Goal: Task Accomplishment & Management: Complete application form

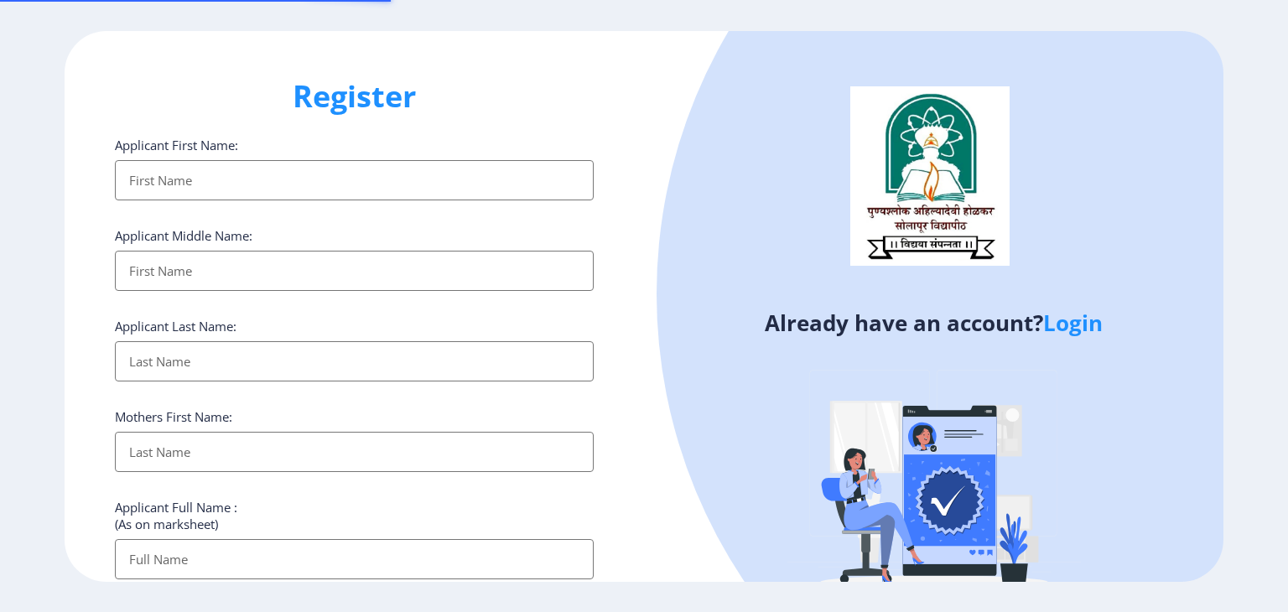
select select
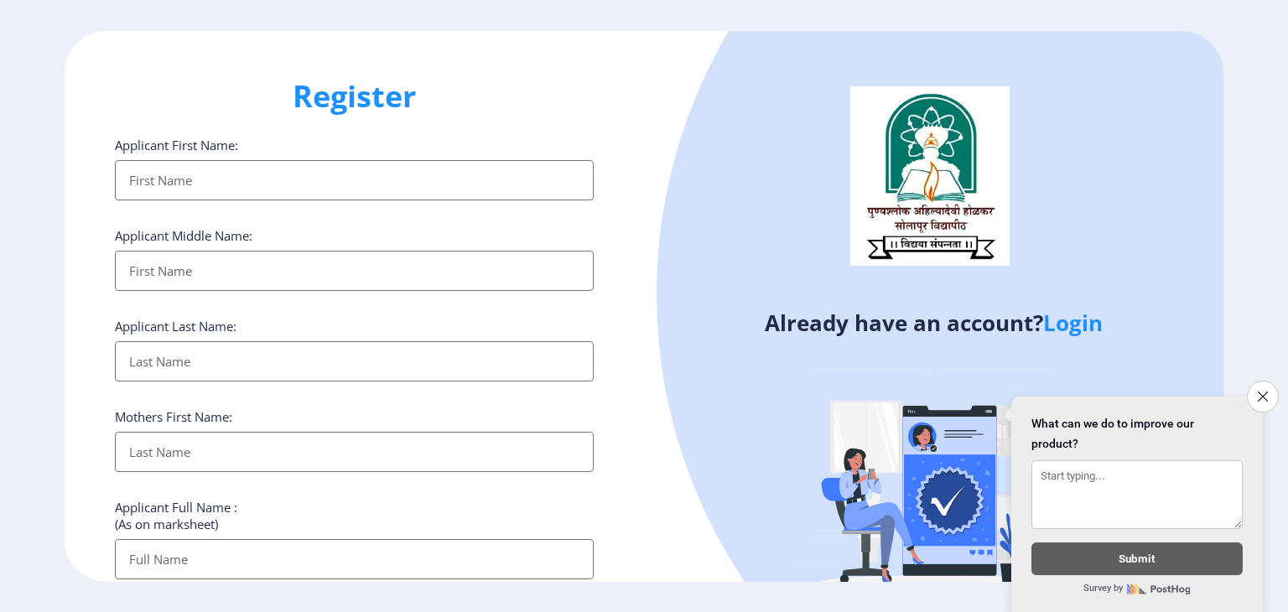
click at [465, 190] on input "Applicant First Name:" at bounding box center [354, 180] width 479 height 40
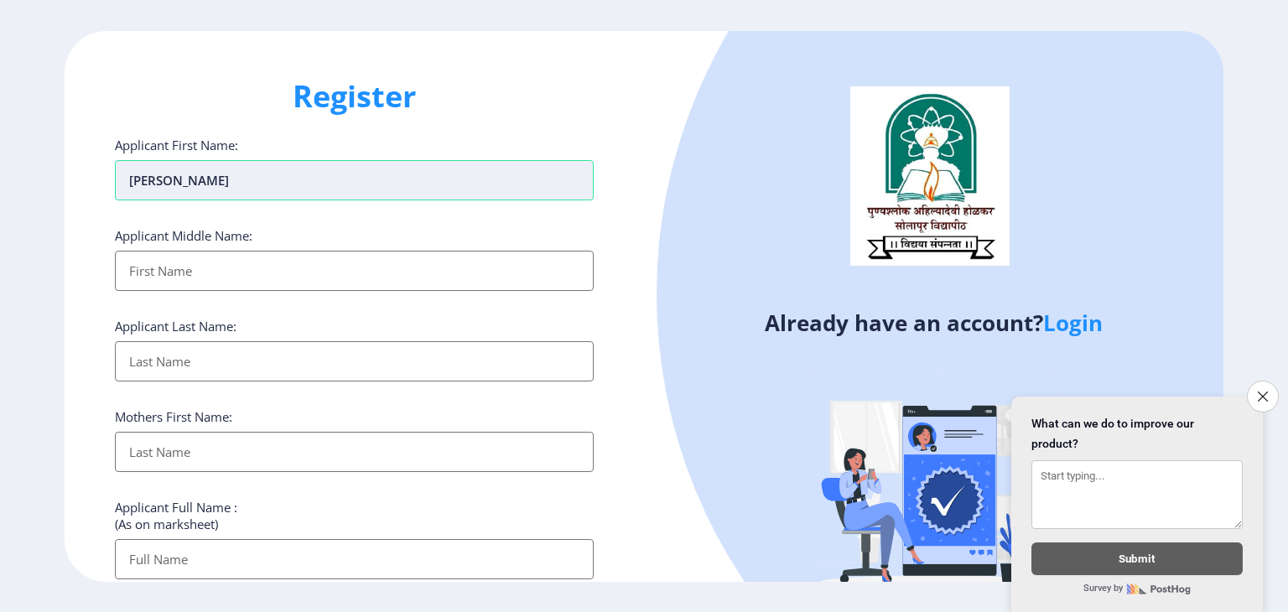
type input "[PERSON_NAME]"
type input "Bharat"
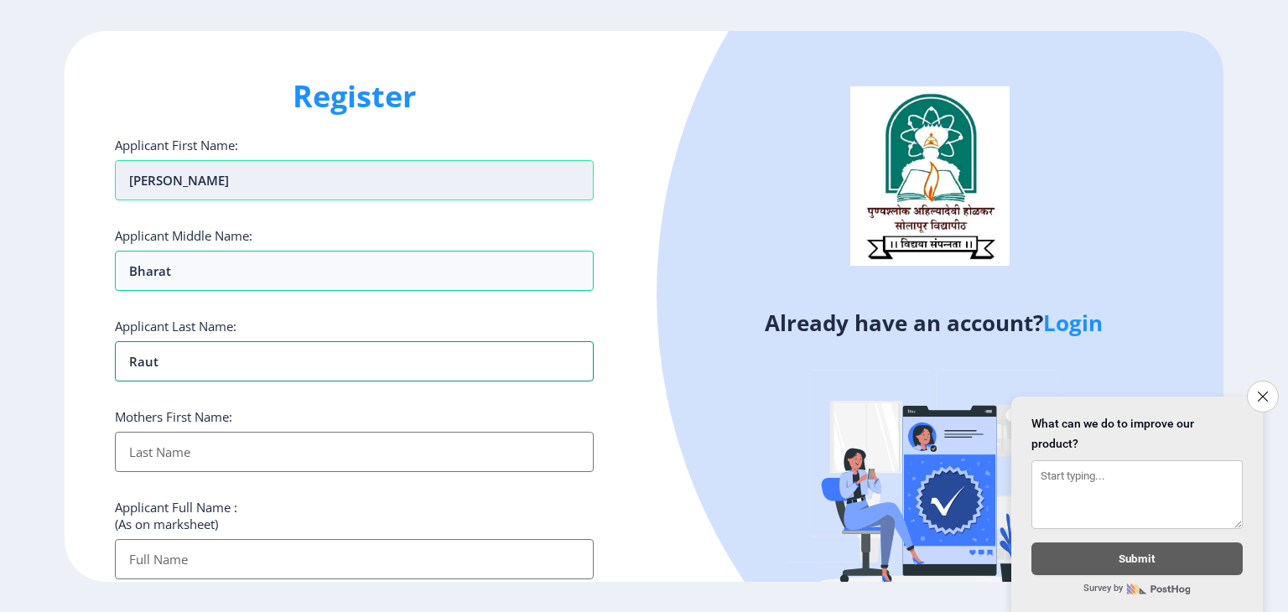
type input "Raut"
type input "R"
type input "[PERSON_NAME]"
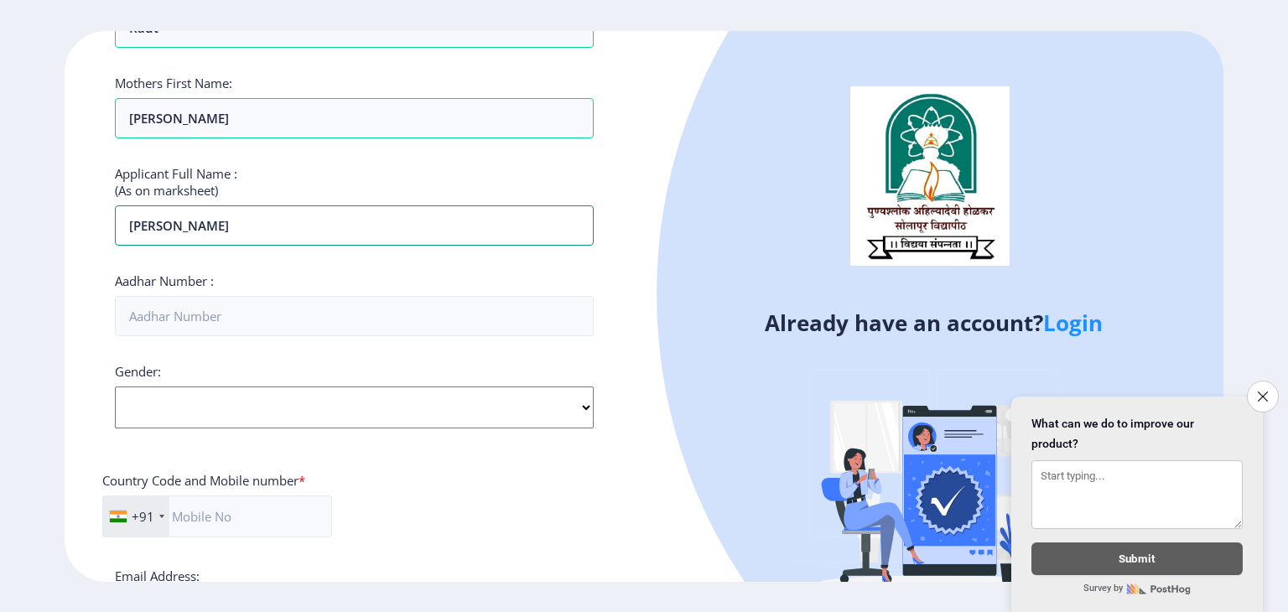
scroll to position [347, 0]
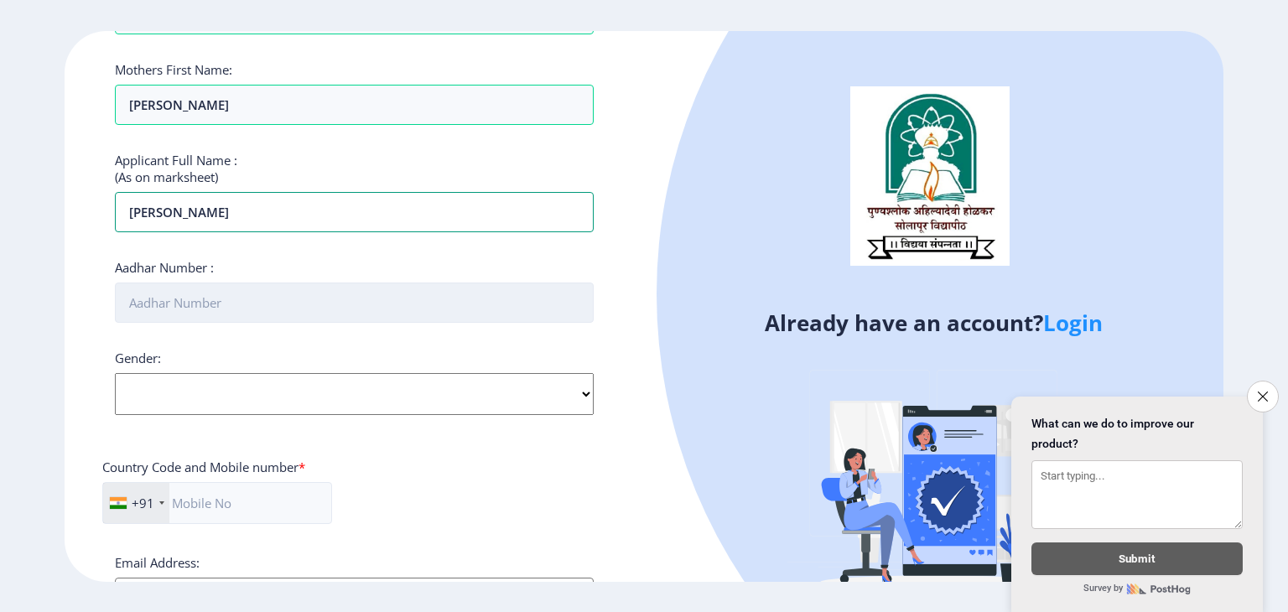
type input "[PERSON_NAME]"
click at [257, 303] on input "Aadhar Number :" at bounding box center [354, 303] width 479 height 40
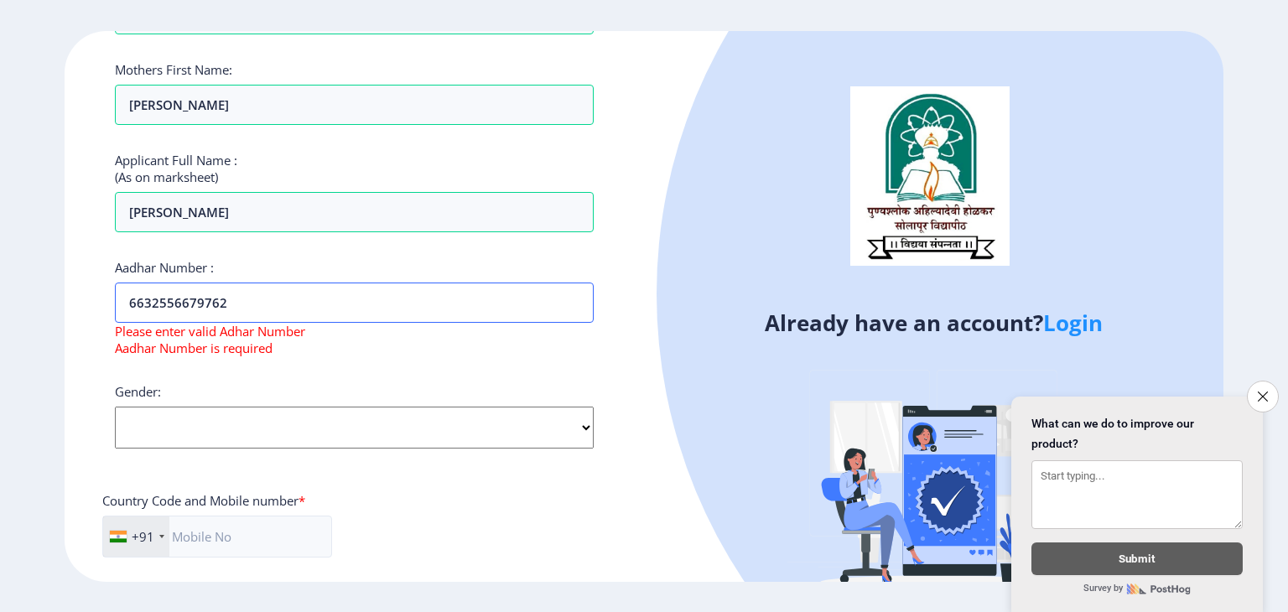
type input "6632556679762"
click at [252, 407] on select "Select Gender [DEMOGRAPHIC_DATA] [DEMOGRAPHIC_DATA] Other" at bounding box center [354, 428] width 479 height 42
select select "[DEMOGRAPHIC_DATA]"
click at [115, 407] on select "Select Gender [DEMOGRAPHIC_DATA] [DEMOGRAPHIC_DATA] Other" at bounding box center [354, 428] width 479 height 42
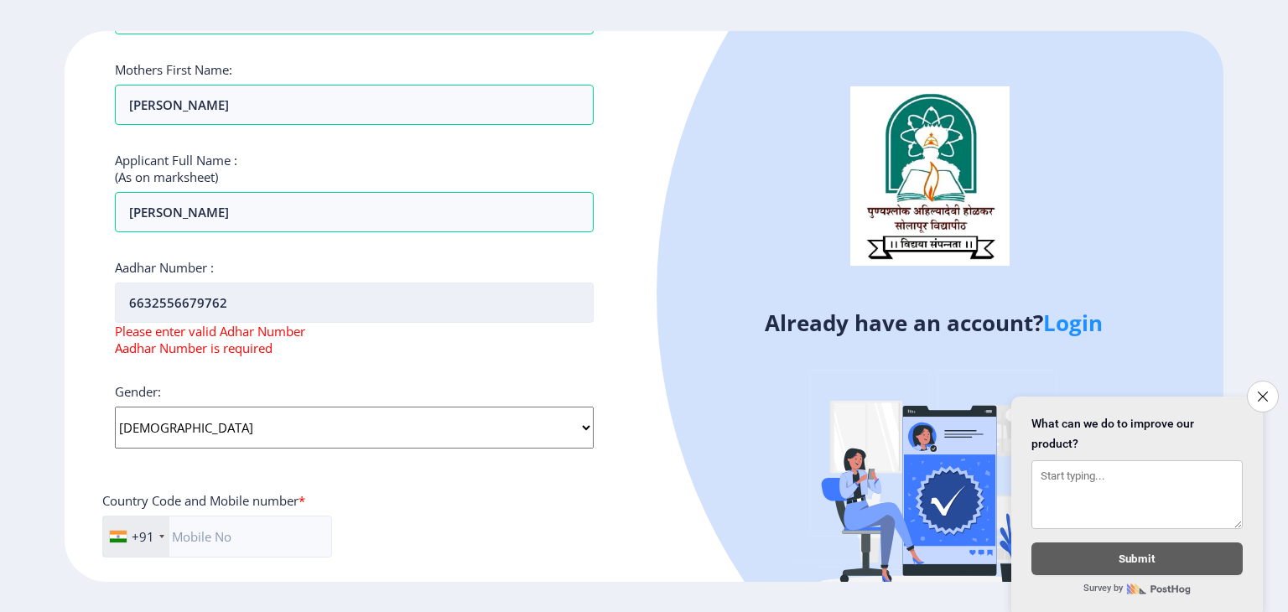
click at [131, 301] on input "6632556679762" at bounding box center [354, 303] width 479 height 40
drag, startPoint x: 185, startPoint y: 305, endPoint x: 159, endPoint y: 302, distance: 26.2
click at [159, 302] on input "6632556679762" at bounding box center [354, 303] width 479 height 40
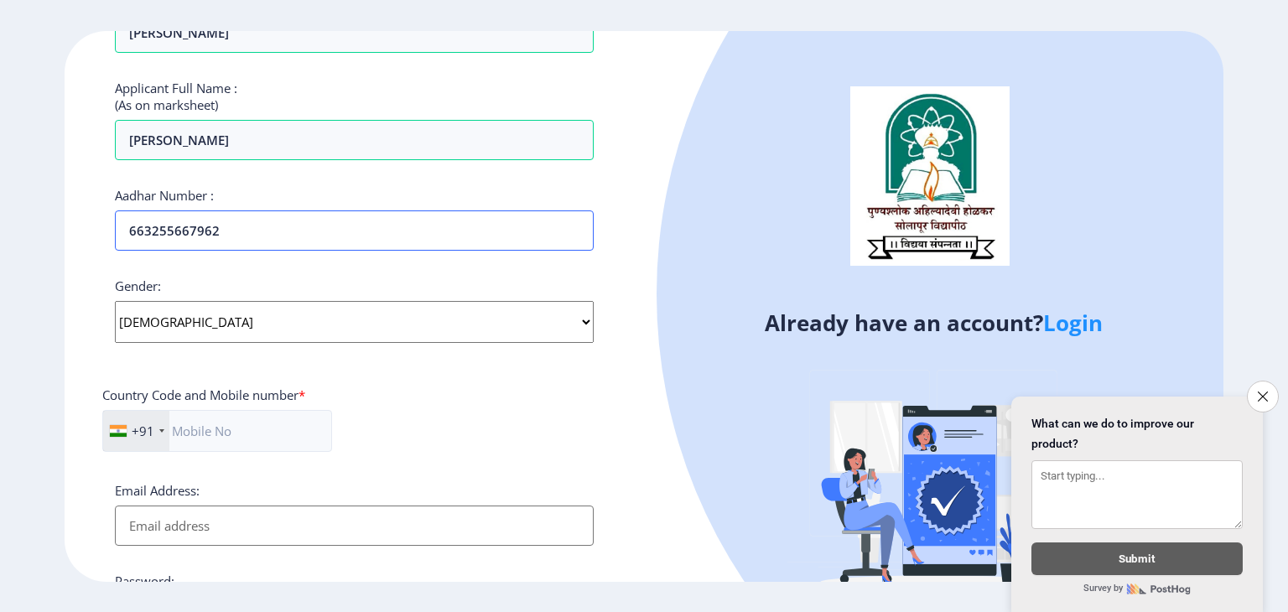
scroll to position [422, 0]
type input "663255667962"
click at [216, 420] on input "text" at bounding box center [217, 428] width 230 height 42
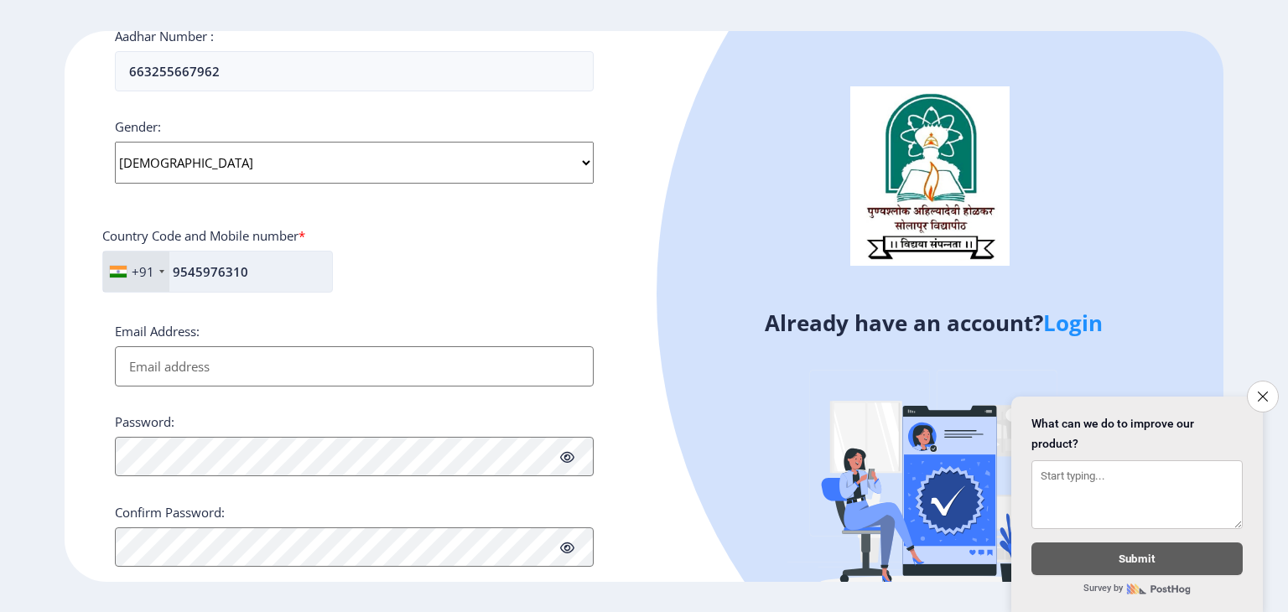
scroll to position [614, 0]
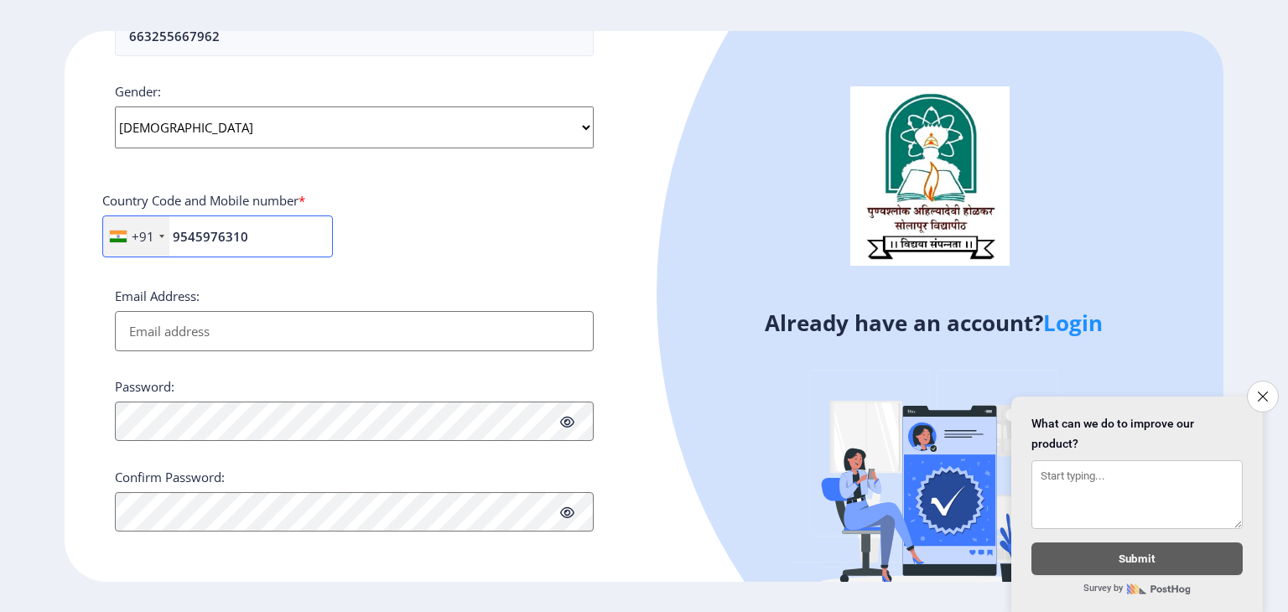
type input "9545976310"
click at [1265, 392] on button "Close survey" at bounding box center [1262, 396] width 35 height 35
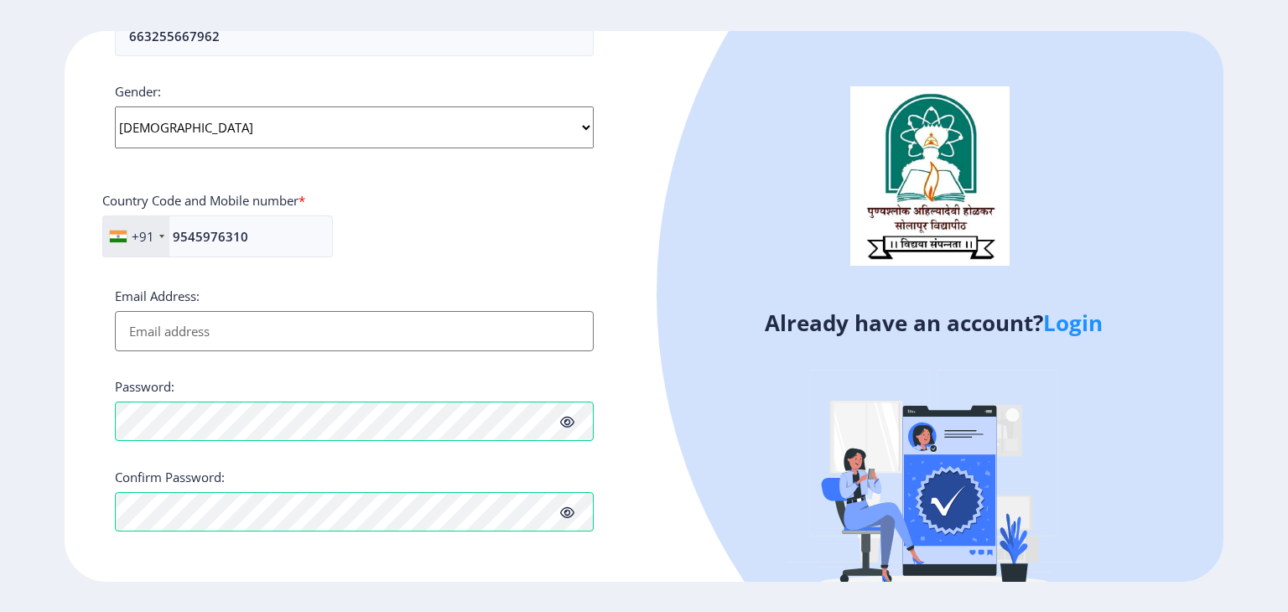
click at [217, 143] on select "Select Gender [DEMOGRAPHIC_DATA] [DEMOGRAPHIC_DATA] Other" at bounding box center [354, 127] width 479 height 42
click at [241, 335] on input "Email Address:" at bounding box center [354, 331] width 479 height 40
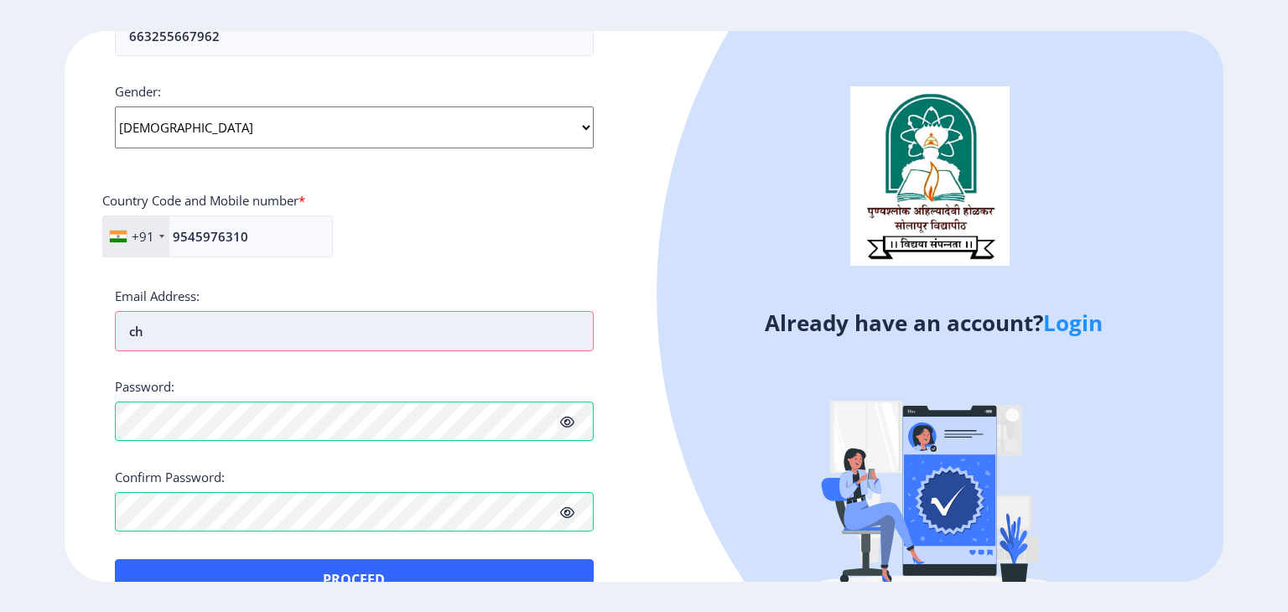
type input "c"
